Goal: Book appointment/travel/reservation

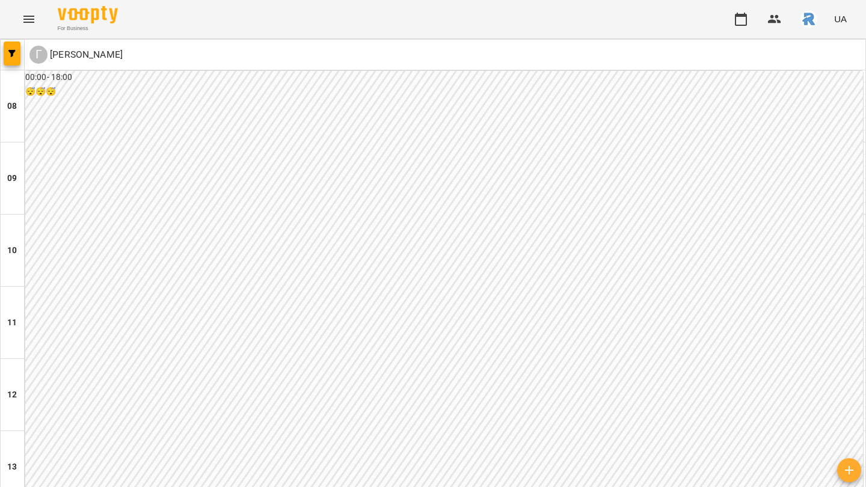
scroll to position [602, 0]
click at [13, 54] on icon "button" at bounding box center [11, 53] width 7 height 7
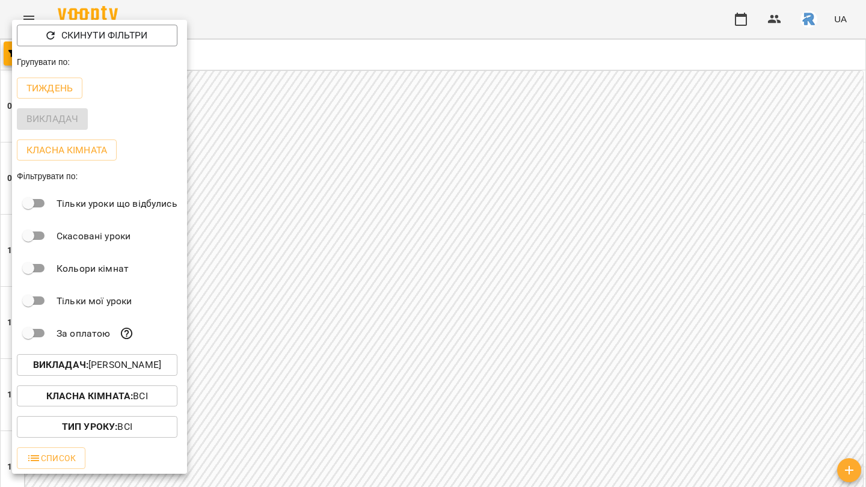
click at [103, 372] on p "Викладач : [PERSON_NAME]" at bounding box center [97, 365] width 128 height 14
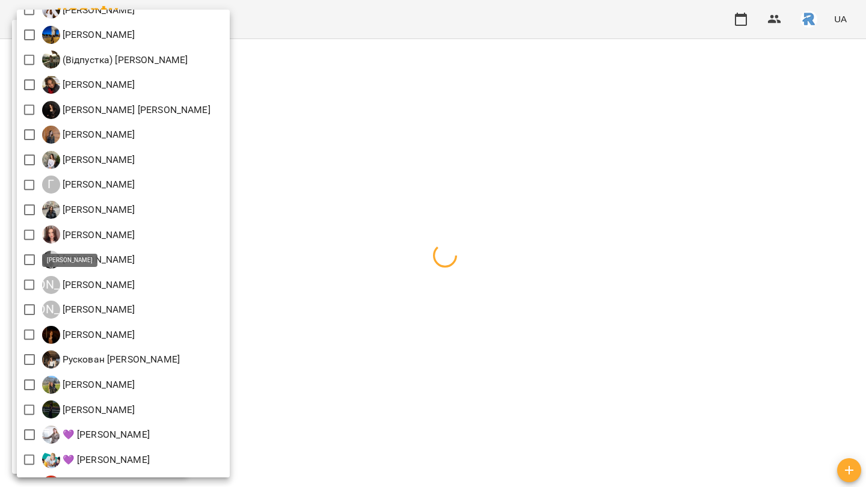
scroll to position [217, 0]
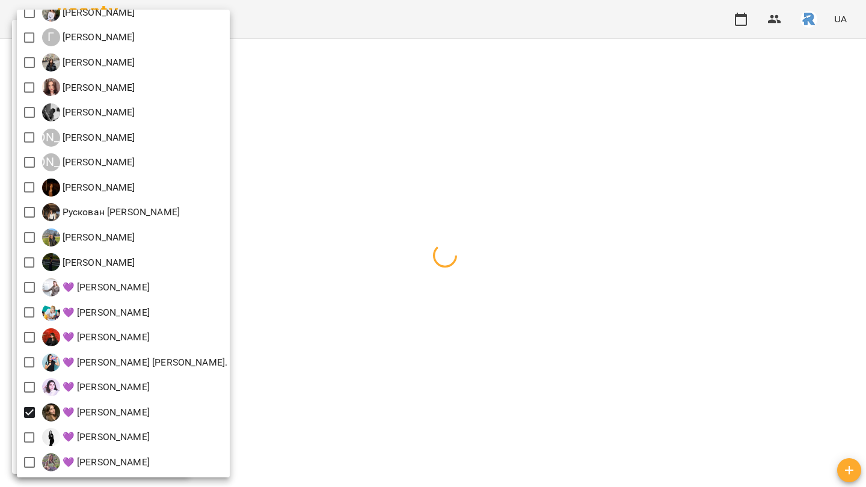
click at [407, 336] on div at bounding box center [433, 243] width 866 height 487
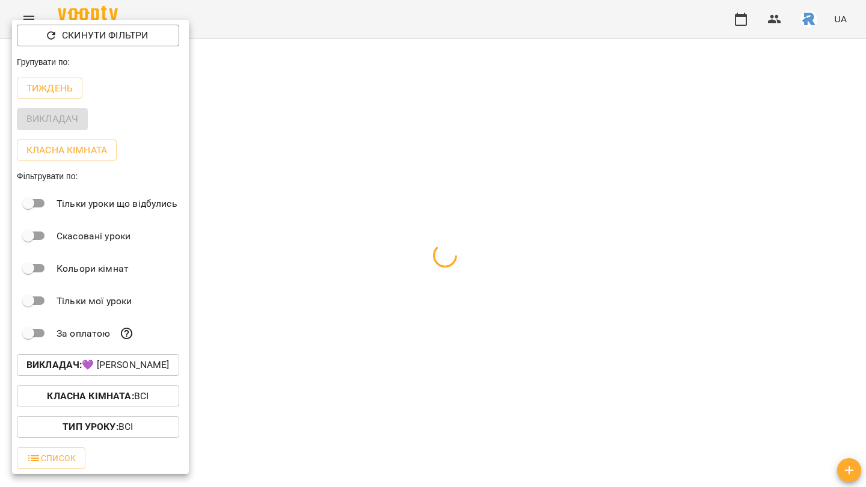
click at [407, 336] on div at bounding box center [433, 243] width 866 height 487
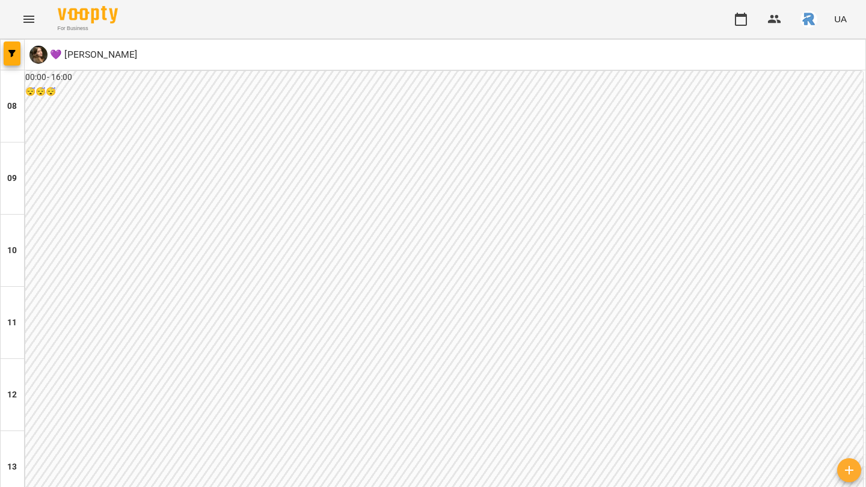
scroll to position [523, 0]
click at [14, 52] on icon "button" at bounding box center [11, 53] width 7 height 7
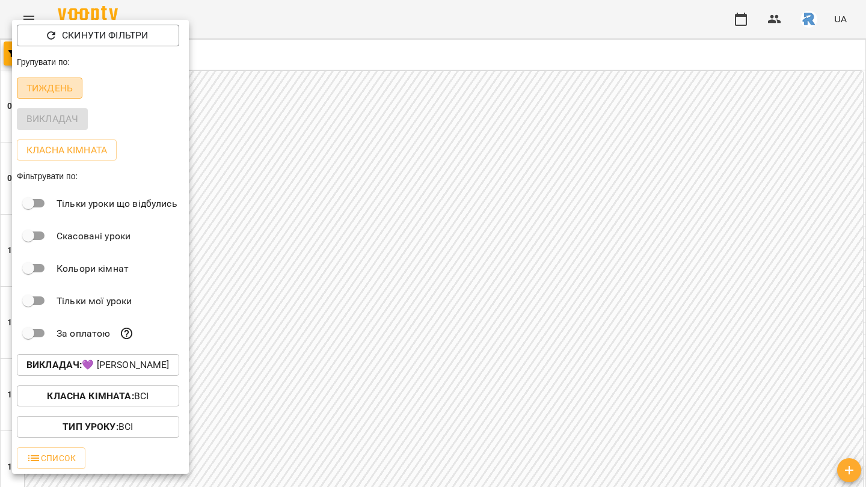
click at [42, 87] on p "Тиждень" at bounding box center [49, 88] width 46 height 14
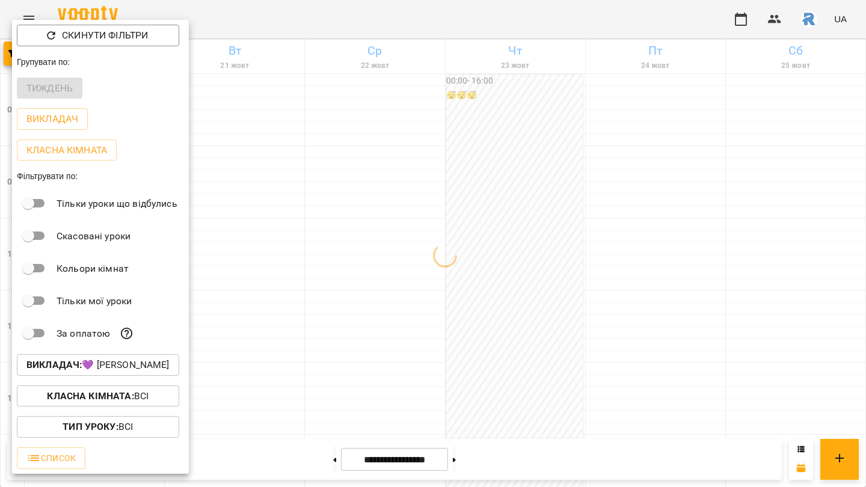
click at [281, 227] on div at bounding box center [433, 243] width 866 height 487
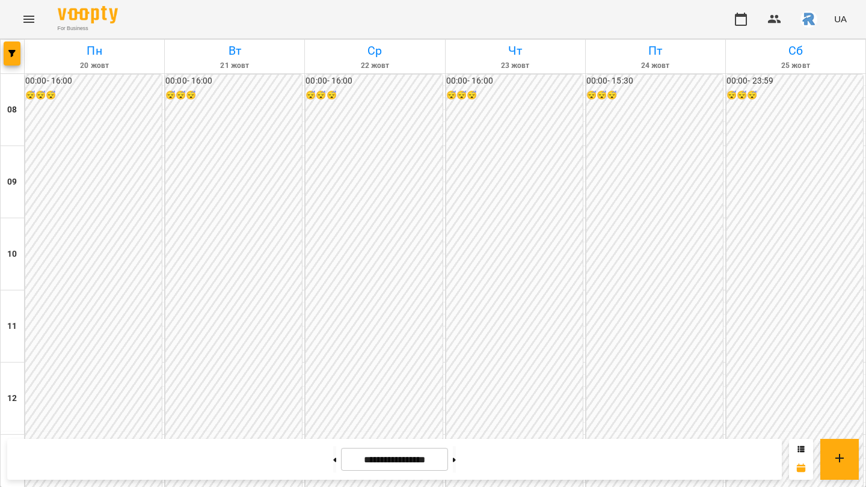
scroll to position [521, 0]
click at [456, 463] on button at bounding box center [454, 459] width 3 height 26
type input "**********"
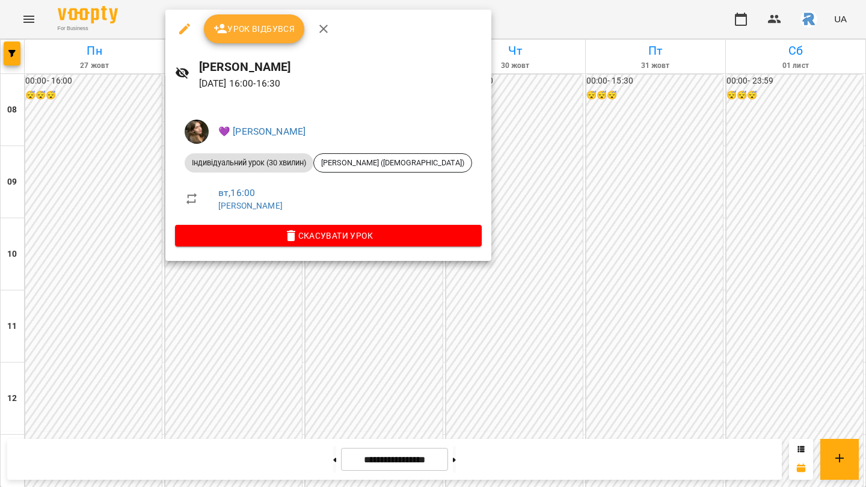
click at [482, 134] on div at bounding box center [433, 243] width 866 height 487
